Goal: Information Seeking & Learning: Understand process/instructions

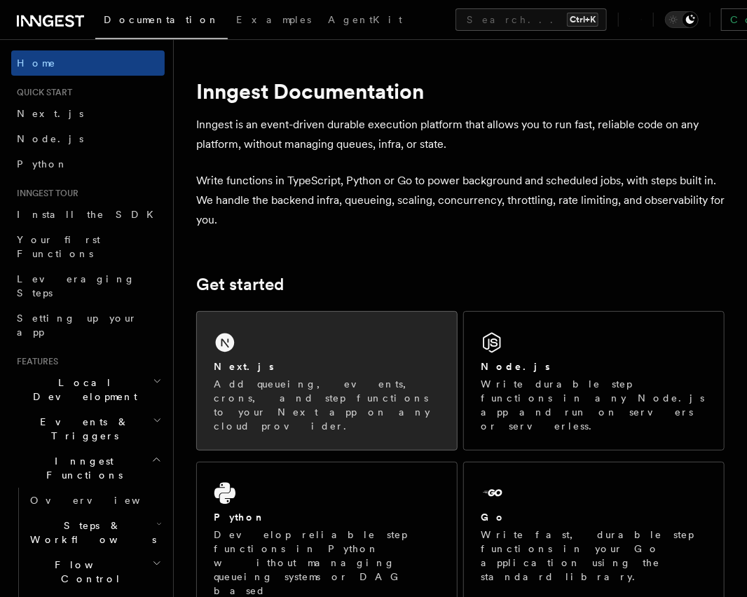
click at [337, 346] on div "Next.js Add queueing, events, crons, and step functions to your Next app on any…" at bounding box center [327, 381] width 260 height 138
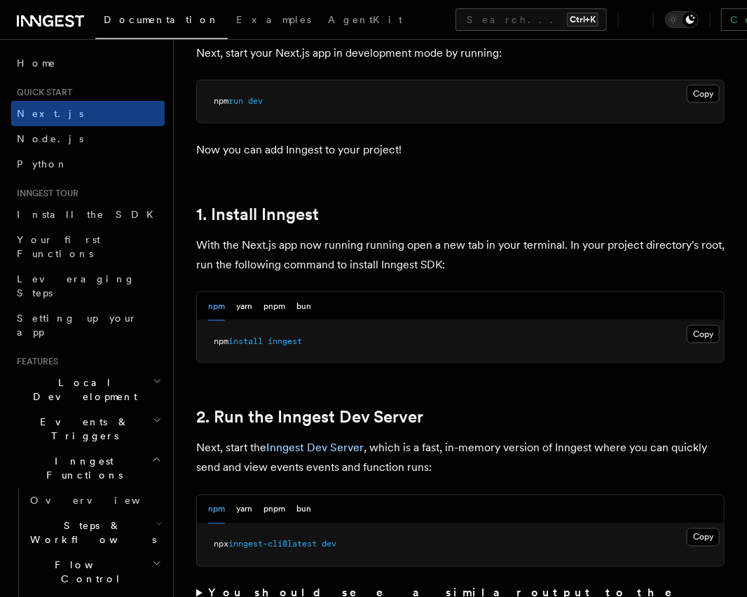
scroll to position [631, 0]
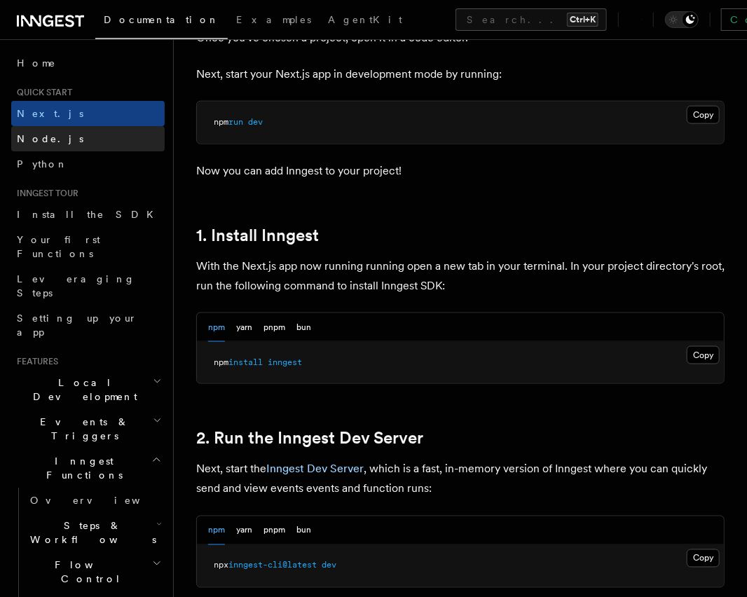
click at [109, 142] on link "Node.js" at bounding box center [88, 138] width 154 height 25
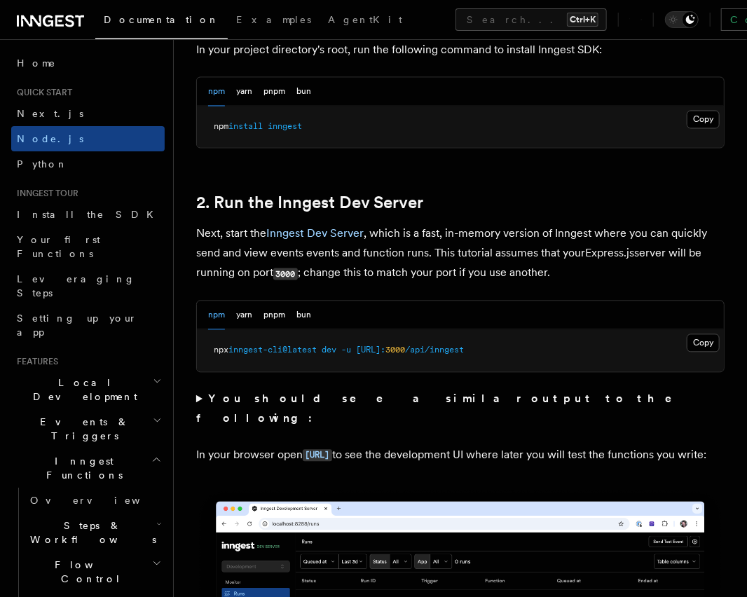
scroll to position [982, 0]
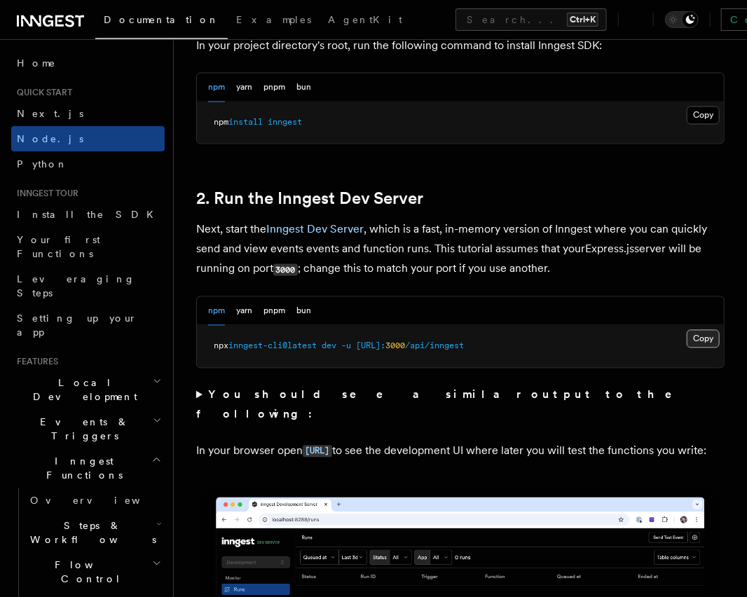
click at [695, 338] on button "Copy Copied" at bounding box center [703, 339] width 33 height 18
